Goal: Task Accomplishment & Management: Use online tool/utility

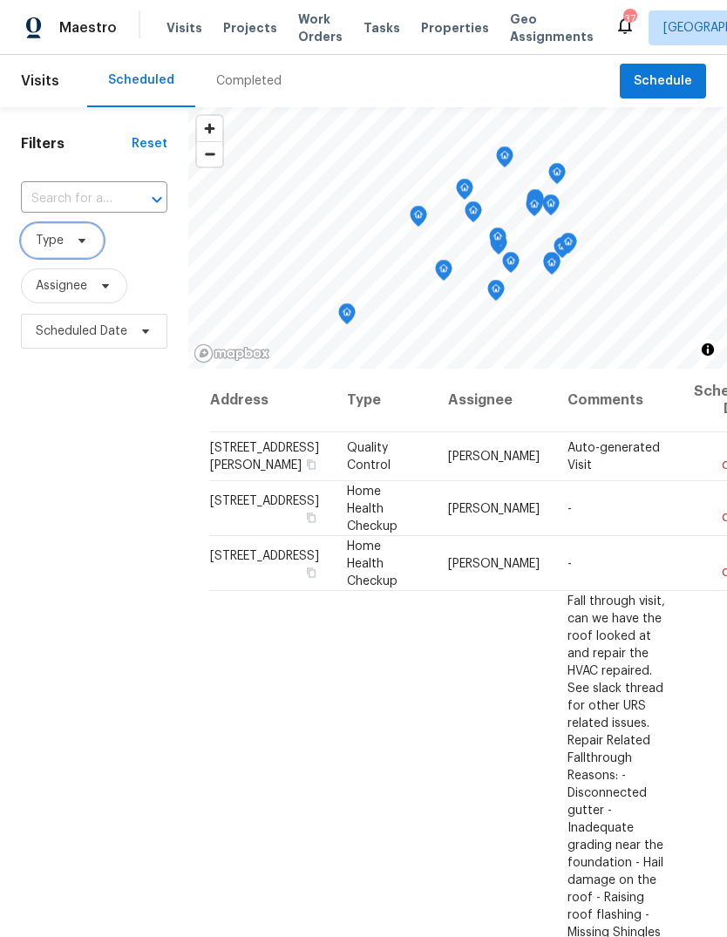
click at [77, 244] on icon at bounding box center [82, 241] width 14 height 14
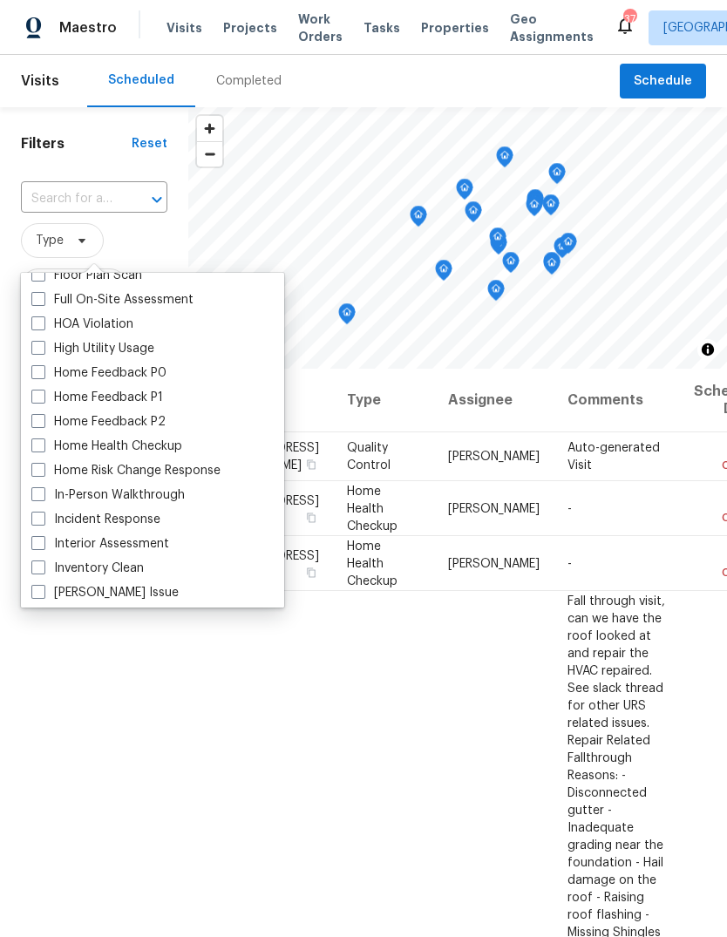
scroll to position [478, 0]
click at [171, 496] on label "In-Person Walkthrough" at bounding box center [107, 494] width 153 height 17
click at [43, 496] on input "In-Person Walkthrough" at bounding box center [36, 491] width 11 height 11
checkbox input "true"
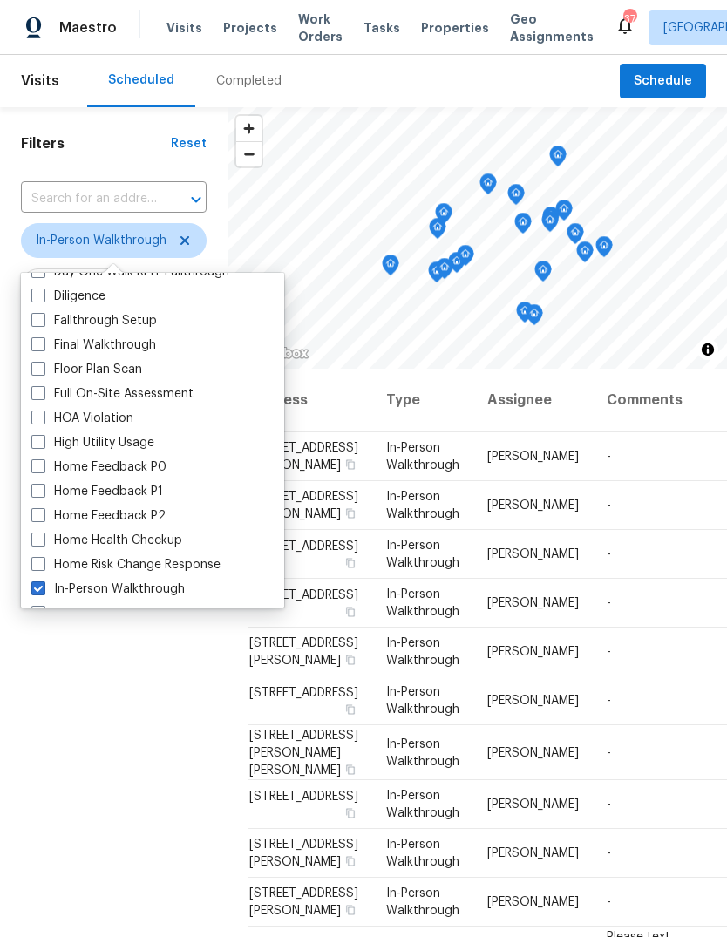
scroll to position [377, 0]
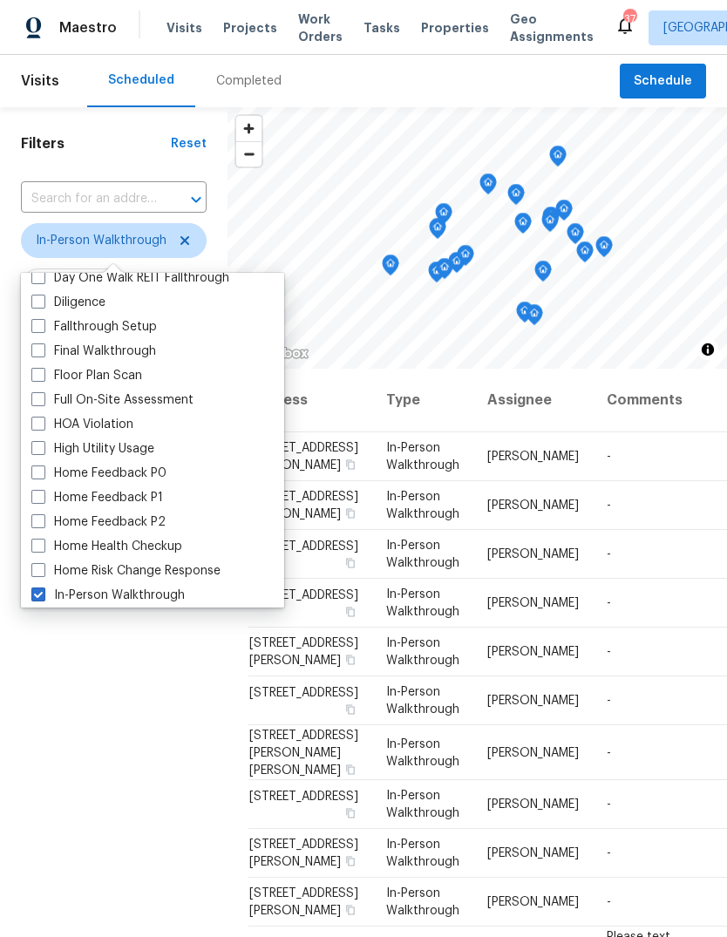
click at [87, 299] on label "Diligence" at bounding box center [68, 302] width 74 height 17
click at [43, 299] on input "Diligence" at bounding box center [36, 299] width 11 height 11
checkbox input "true"
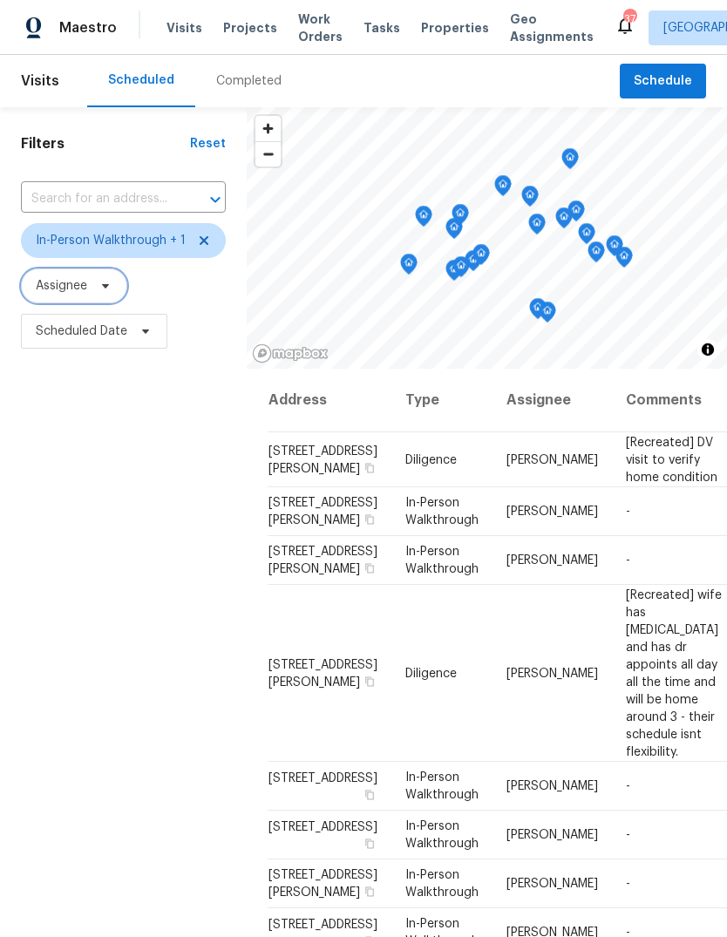
click at [107, 290] on icon at bounding box center [106, 286] width 14 height 14
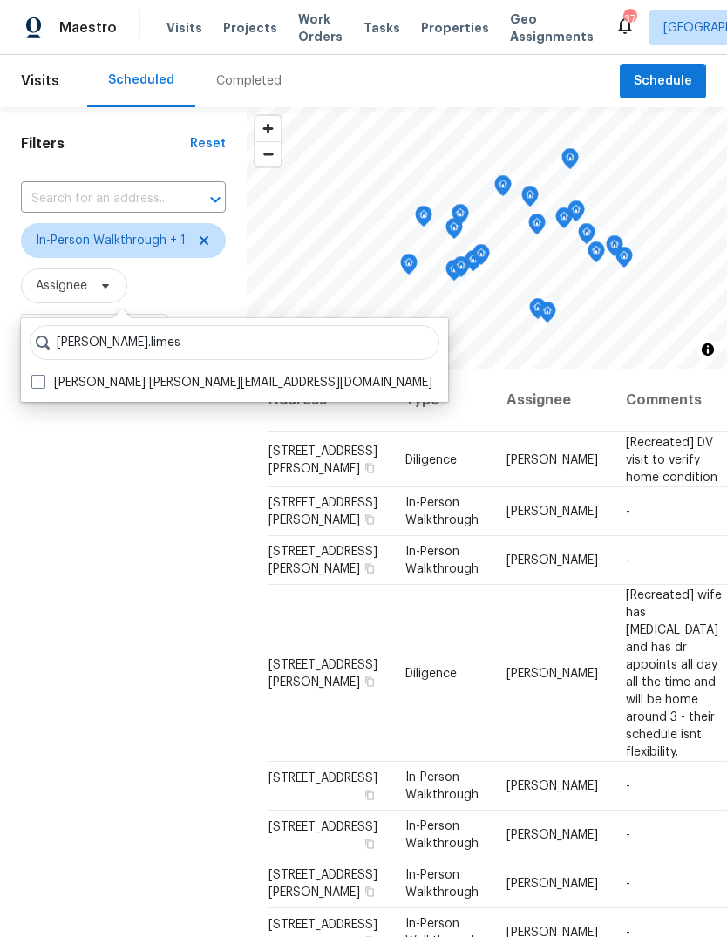
type input "[PERSON_NAME].limes"
click at [196, 382] on label "[PERSON_NAME] [PERSON_NAME][EMAIL_ADDRESS][DOMAIN_NAME]" at bounding box center [231, 382] width 401 height 17
click at [43, 382] on input "[PERSON_NAME] [PERSON_NAME][EMAIL_ADDRESS][DOMAIN_NAME]" at bounding box center [36, 379] width 11 height 11
checkbox input "true"
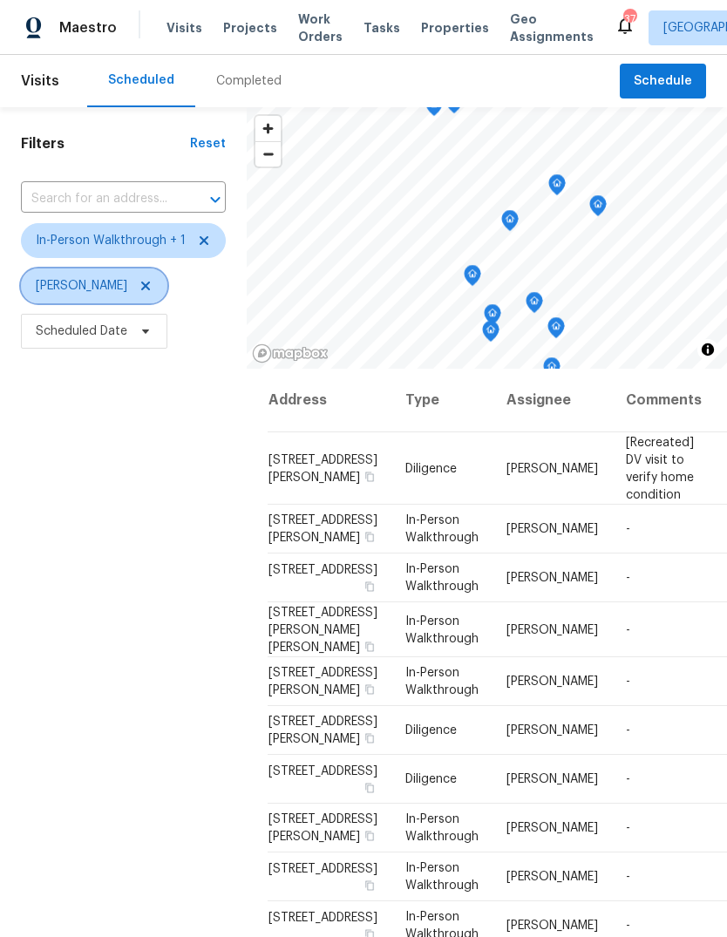
click at [91, 287] on span "[PERSON_NAME]" at bounding box center [82, 285] width 92 height 17
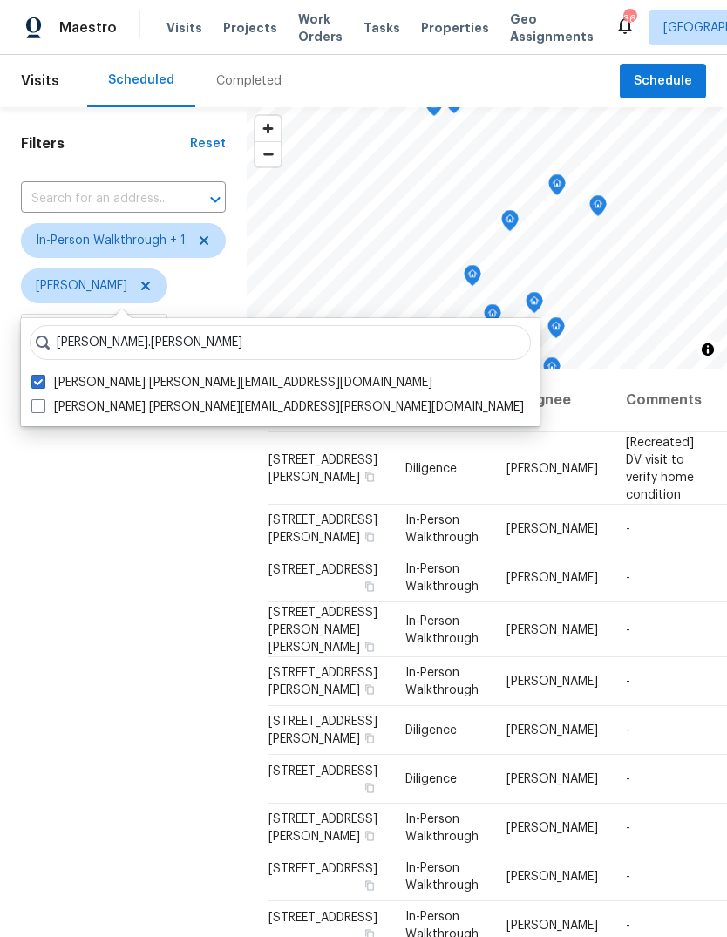
type input "[PERSON_NAME].[PERSON_NAME]"
click at [140, 405] on label "[PERSON_NAME] [PERSON_NAME][EMAIL_ADDRESS][PERSON_NAME][DOMAIN_NAME]" at bounding box center [277, 406] width 493 height 17
click at [43, 405] on input "[PERSON_NAME] [PERSON_NAME][EMAIL_ADDRESS][PERSON_NAME][DOMAIN_NAME]" at bounding box center [36, 403] width 11 height 11
checkbox input "true"
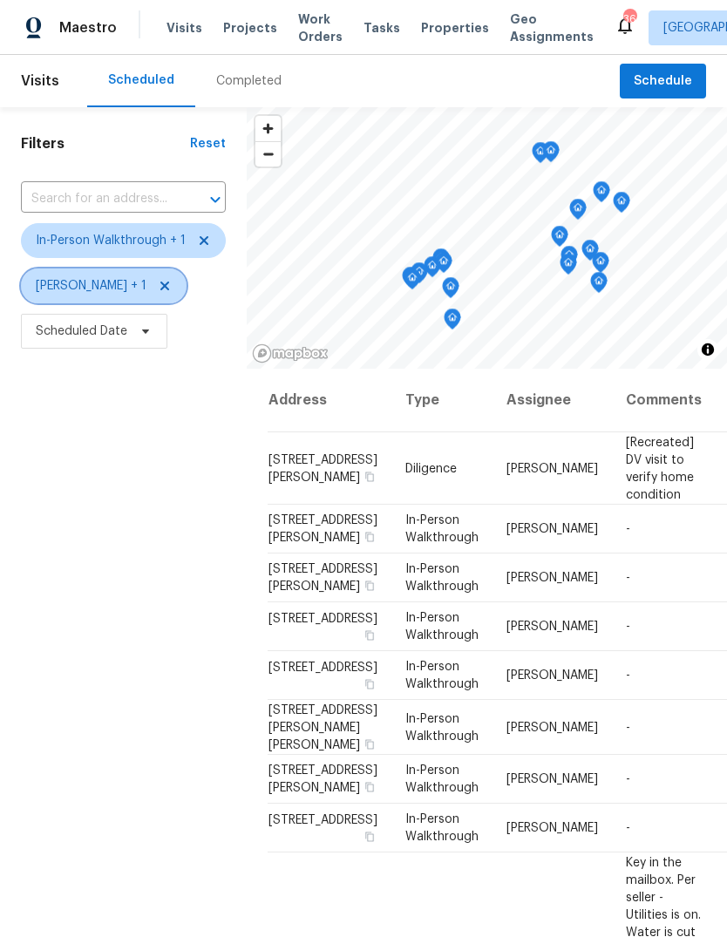
click at [86, 289] on span "[PERSON_NAME] + 1" at bounding box center [91, 285] width 111 height 17
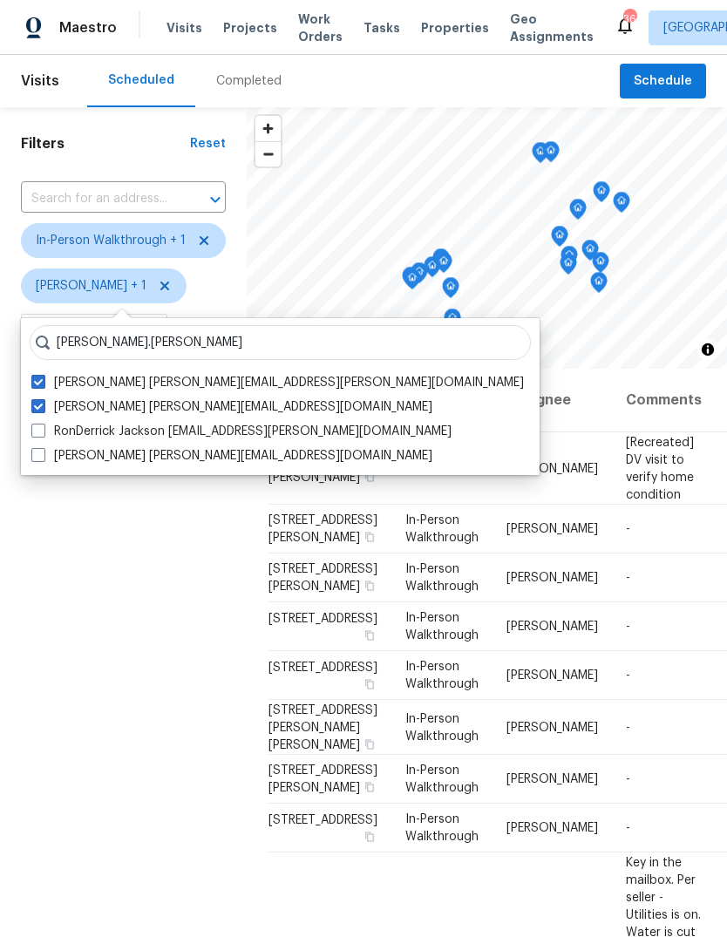
type input "[PERSON_NAME].[PERSON_NAME]"
click at [99, 428] on label "RonDerrick Jackson [EMAIL_ADDRESS][PERSON_NAME][DOMAIN_NAME]" at bounding box center [241, 431] width 420 height 17
click at [43, 428] on input "RonDerrick Jackson [EMAIL_ADDRESS][PERSON_NAME][DOMAIN_NAME]" at bounding box center [36, 428] width 11 height 11
checkbox input "true"
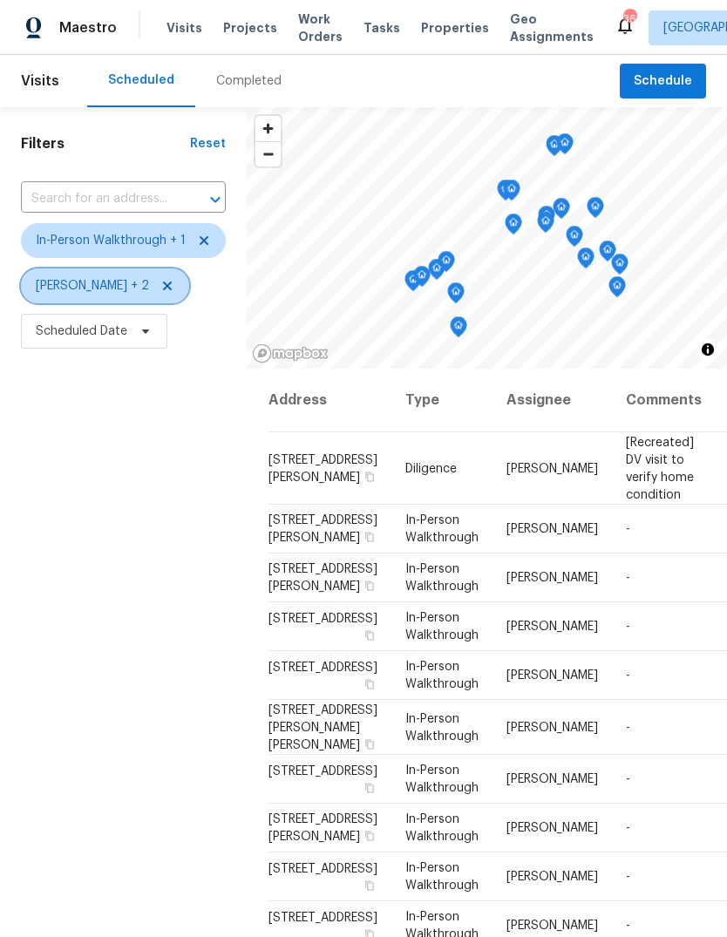
click at [97, 290] on span "[PERSON_NAME] + 2" at bounding box center [92, 285] width 113 height 17
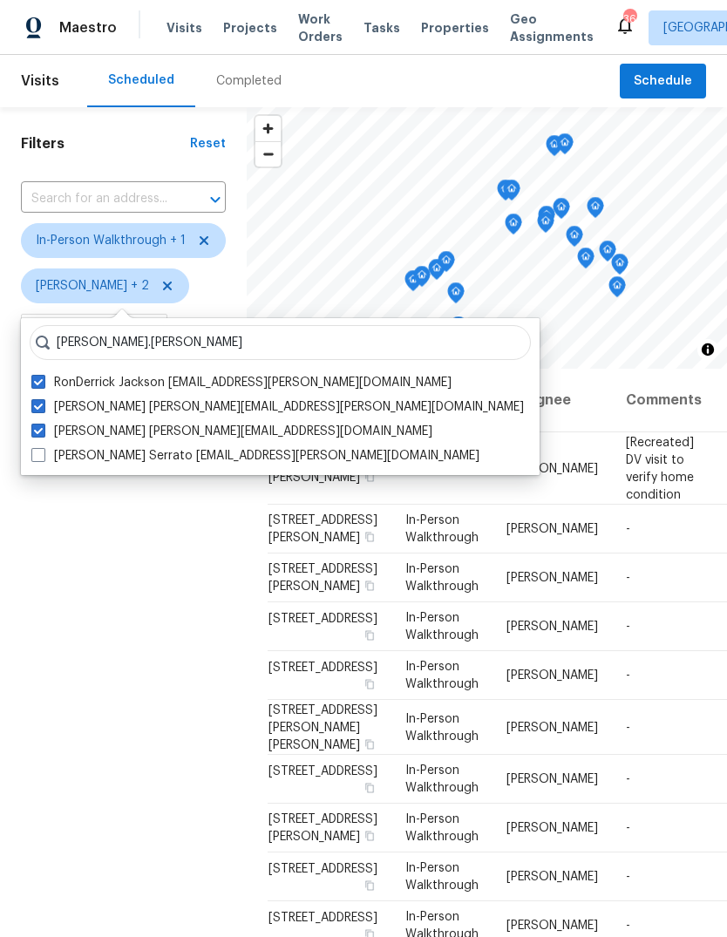
type input "[PERSON_NAME].[PERSON_NAME]"
click at [49, 457] on label "[PERSON_NAME] Serrato [EMAIL_ADDRESS][PERSON_NAME][DOMAIN_NAME]" at bounding box center [255, 455] width 448 height 17
click at [43, 457] on input "[PERSON_NAME] Serrato [EMAIL_ADDRESS][PERSON_NAME][DOMAIN_NAME]" at bounding box center [36, 452] width 11 height 11
checkbox input "true"
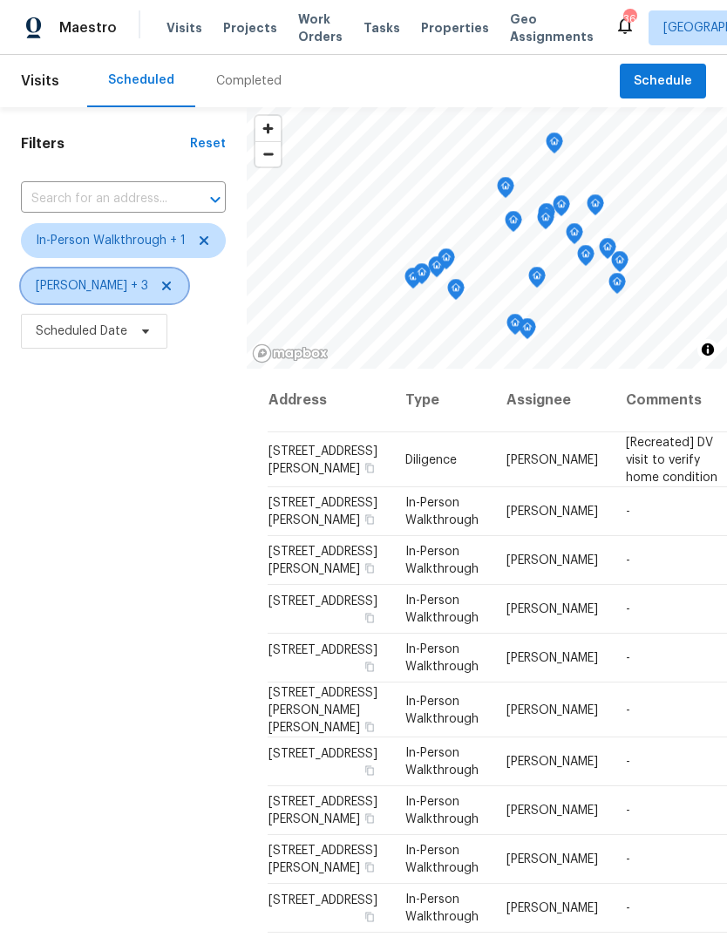
click at [94, 290] on span "[PERSON_NAME] + 3" at bounding box center [92, 285] width 112 height 17
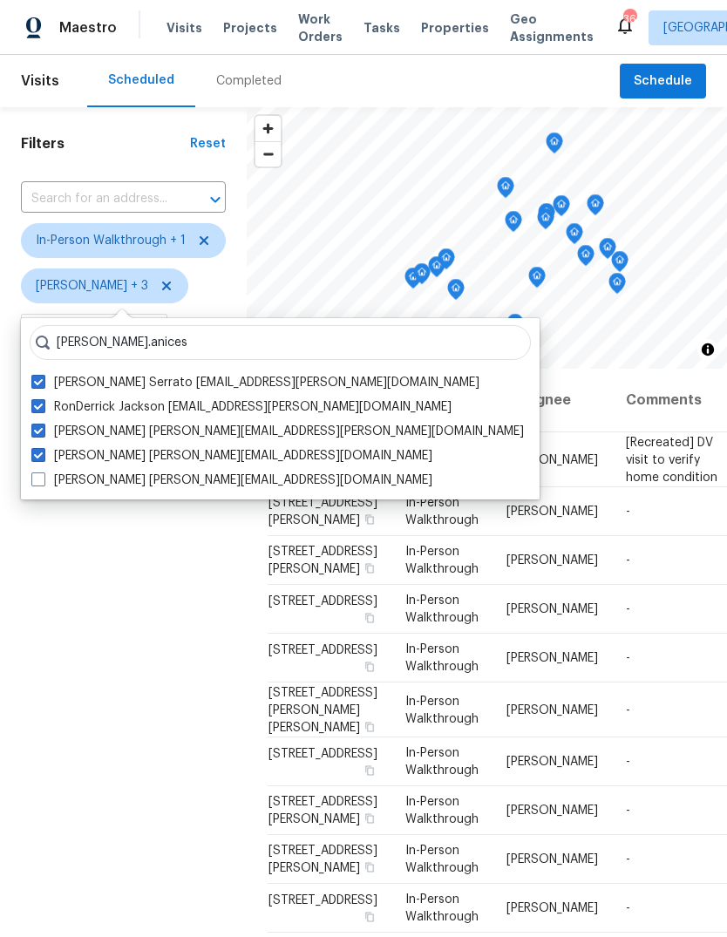
type input "[PERSON_NAME].anices"
click at [46, 480] on label "[PERSON_NAME] [PERSON_NAME][EMAIL_ADDRESS][DOMAIN_NAME]" at bounding box center [231, 480] width 401 height 17
click at [43, 480] on input "[PERSON_NAME] [PERSON_NAME][EMAIL_ADDRESS][DOMAIN_NAME]" at bounding box center [36, 477] width 11 height 11
checkbox input "true"
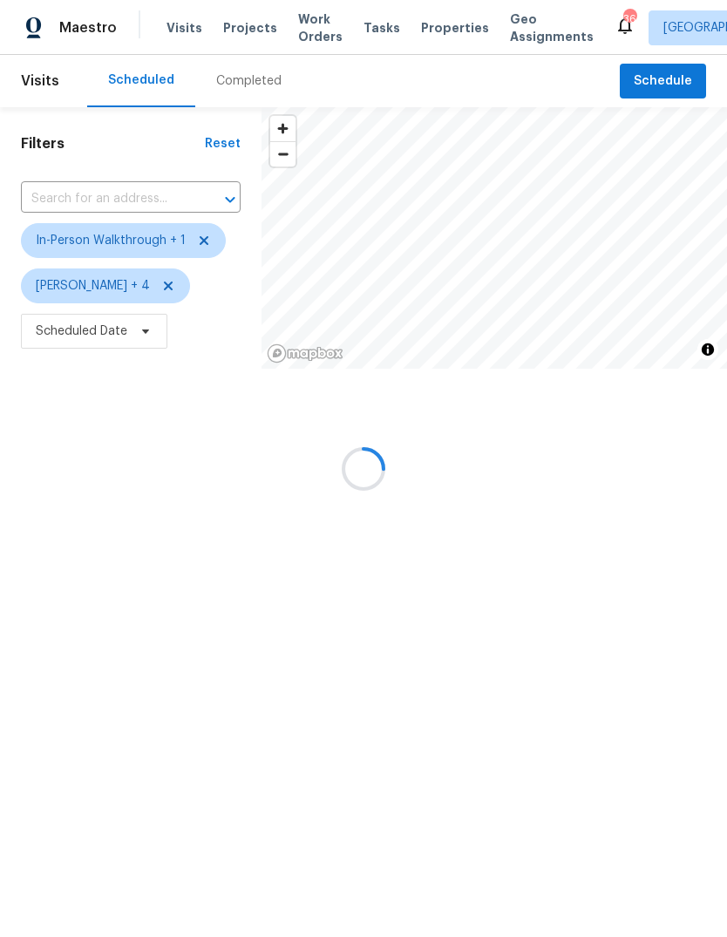
click at [99, 337] on div at bounding box center [363, 468] width 727 height 937
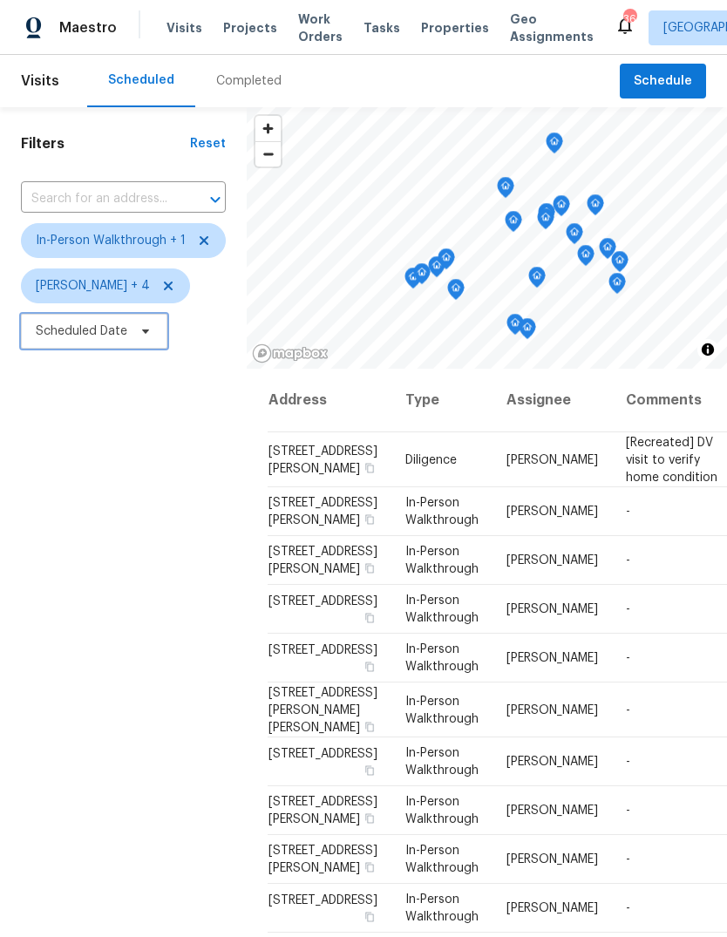
click at [79, 336] on span "Scheduled Date" at bounding box center [82, 331] width 92 height 17
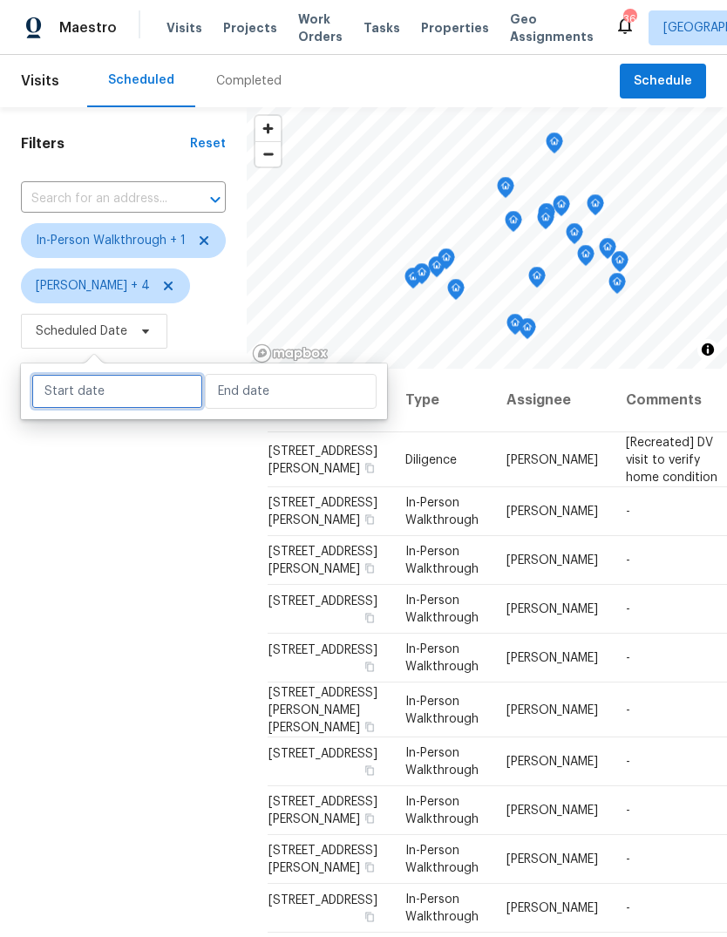
click at [134, 401] on input "text" at bounding box center [117, 391] width 172 height 35
select select "9"
select select "2025"
select select "10"
select select "2025"
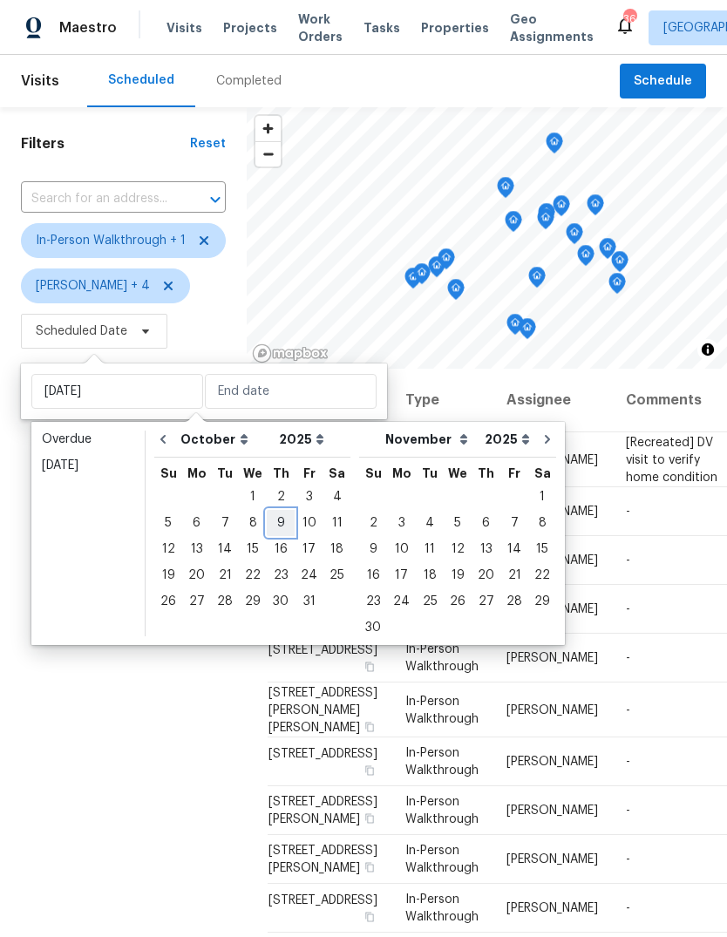
click at [280, 527] on div "9" at bounding box center [281, 523] width 28 height 24
type input "[DATE]"
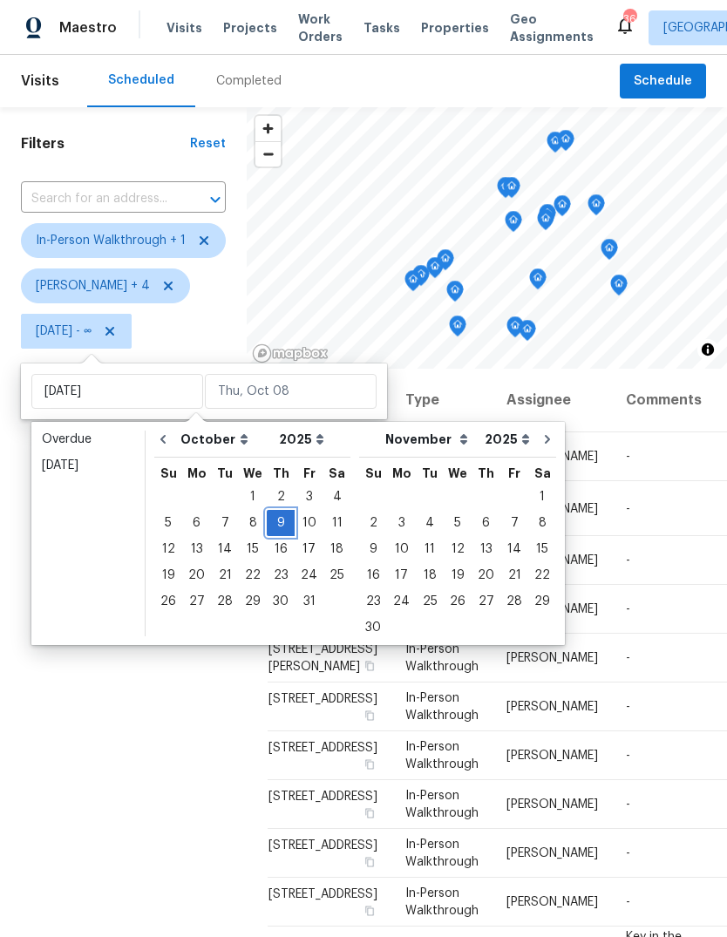
click at [276, 523] on div "9" at bounding box center [281, 523] width 28 height 24
type input "[DATE]"
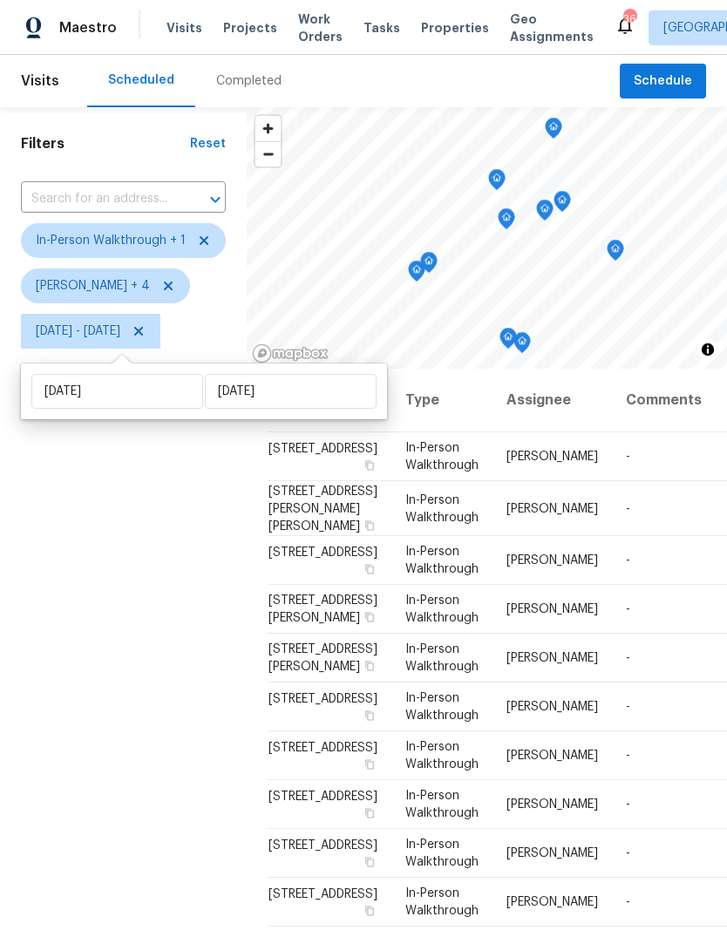
click at [171, 627] on div "Filters Reset ​ In-Person Walkthrough + 1 [PERSON_NAME] + 4 [DATE] - [DATE]" at bounding box center [123, 612] width 247 height 1011
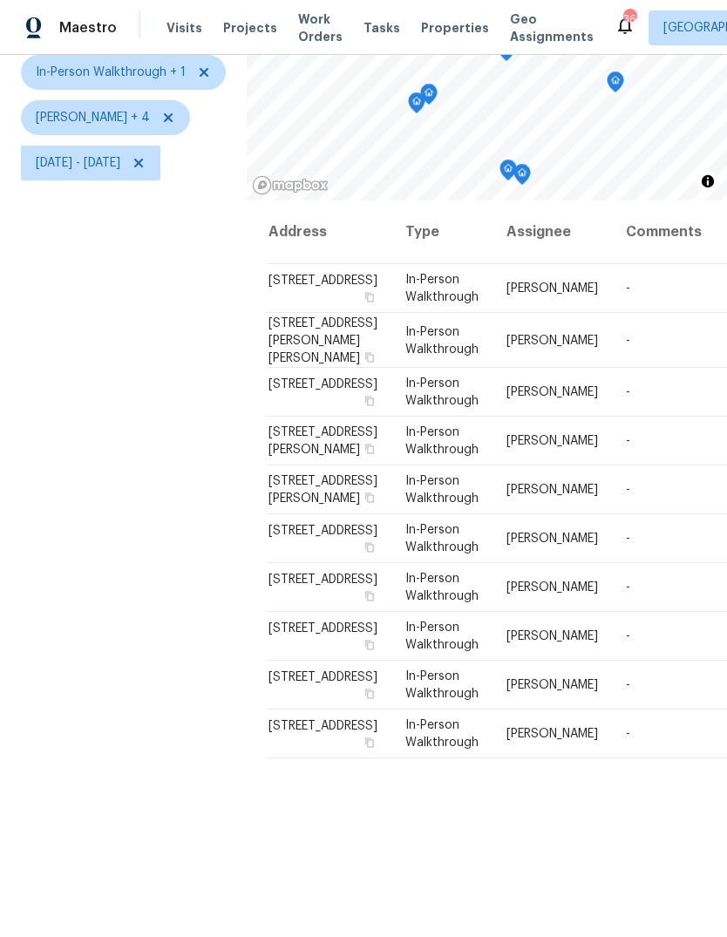
scroll to position [227, 0]
click at [612, 612] on td "-" at bounding box center [664, 587] width 104 height 49
